Goal: Task Accomplishment & Management: Use online tool/utility

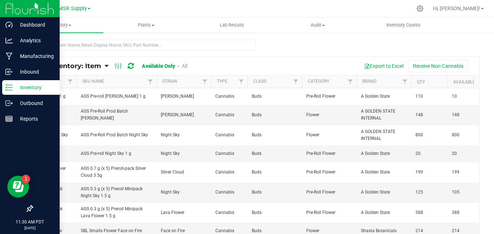
click at [16, 83] on p "Inventory" at bounding box center [35, 87] width 44 height 9
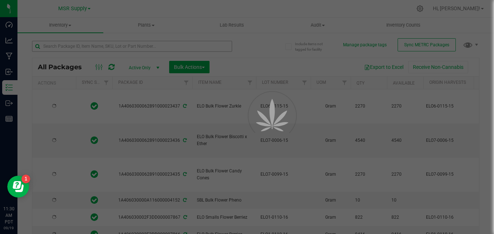
click at [114, 46] on div at bounding box center [247, 117] width 494 height 234
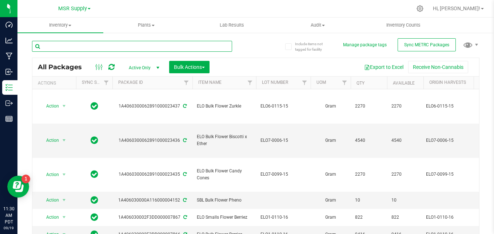
click at [130, 41] on input "text" at bounding box center [132, 46] width 200 height 11
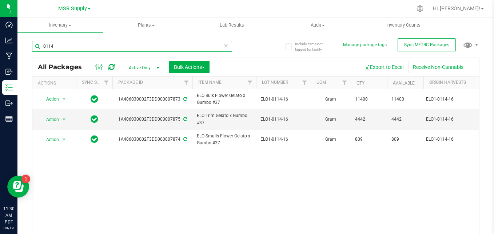
type input "0114"
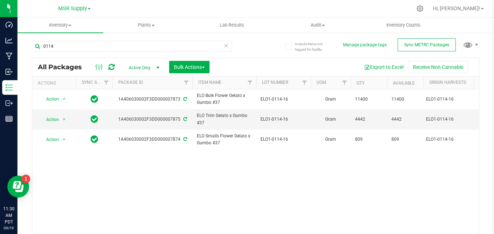
click at [146, 66] on span "Active Only" at bounding box center [143, 68] width 40 height 10
click at [144, 107] on li "All" at bounding box center [142, 111] width 39 height 11
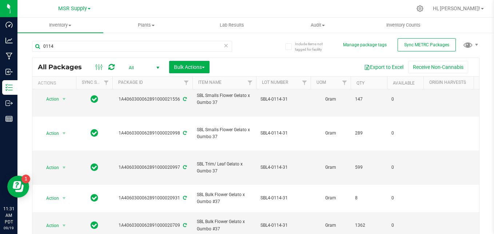
scroll to position [20, 0]
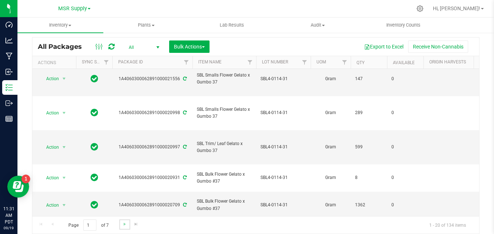
click at [120, 222] on link "Go to the next page" at bounding box center [124, 224] width 11 height 10
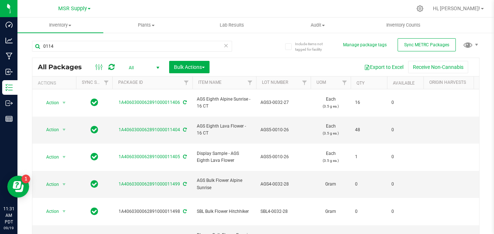
click at [224, 48] on icon at bounding box center [226, 45] width 5 height 9
